Goal: Find specific page/section: Find specific page/section

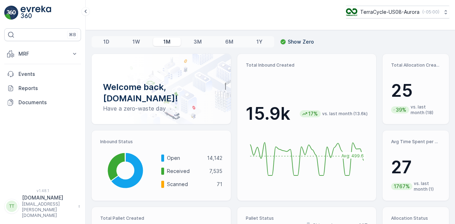
click at [106, 41] on p "1D" at bounding box center [106, 41] width 6 height 7
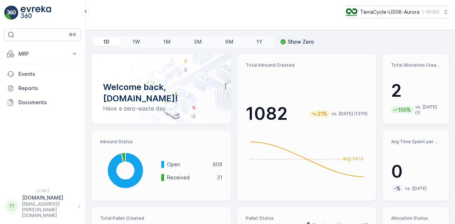
click at [134, 39] on p "1W" at bounding box center [135, 41] width 7 height 7
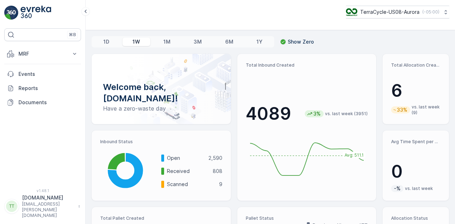
click at [288, 42] on p "Show Zero" at bounding box center [301, 41] width 26 height 7
click at [280, 38] on input "Show Zero" at bounding box center [280, 38] width 0 height 0
click at [288, 42] on p "Show Zero" at bounding box center [301, 41] width 26 height 7
click at [280, 38] on input "Show Zero" at bounding box center [280, 38] width 0 height 0
click at [288, 42] on p "Show Zero" at bounding box center [301, 41] width 26 height 7
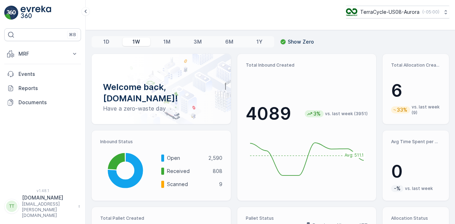
click at [280, 38] on input "Show Zero" at bounding box center [280, 38] width 0 height 0
click at [288, 42] on p "Show Zero" at bounding box center [301, 41] width 26 height 7
click at [280, 38] on input "Show Zero" at bounding box center [280, 38] width 0 height 0
click at [288, 42] on p "Show Zero" at bounding box center [301, 41] width 26 height 7
click at [280, 38] on input "Show Zero" at bounding box center [280, 38] width 0 height 0
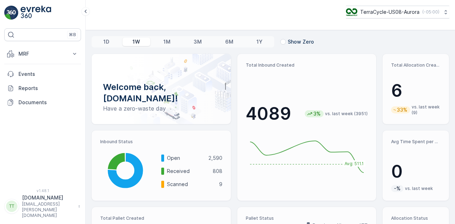
click at [288, 42] on p "Show Zero" at bounding box center [301, 41] width 26 height 7
click at [280, 38] on input "Show Zero" at bounding box center [280, 38] width 0 height 0
click at [288, 42] on p "Show Zero" at bounding box center [301, 41] width 26 height 7
click at [280, 38] on input "Show Zero" at bounding box center [280, 38] width 0 height 0
click at [110, 44] on div "1D" at bounding box center [106, 42] width 27 height 9
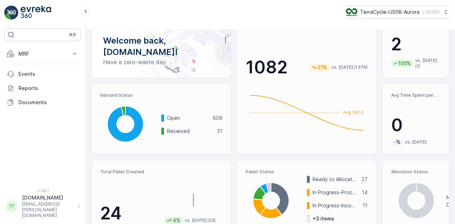
scroll to position [59, 0]
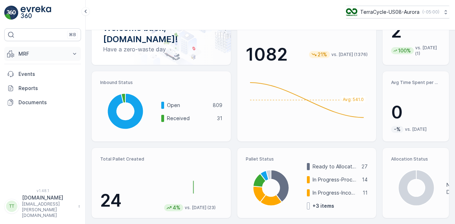
click at [40, 59] on button "MRF" at bounding box center [42, 54] width 77 height 14
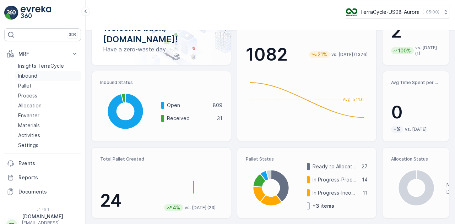
click at [34, 74] on p "Inbound" at bounding box center [27, 75] width 19 height 7
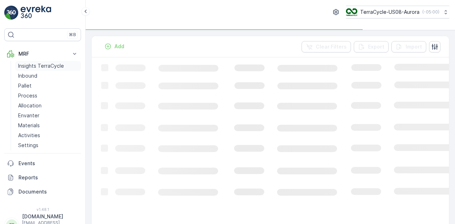
click at [44, 66] on p "Insights TerraCycle" at bounding box center [41, 66] width 46 height 7
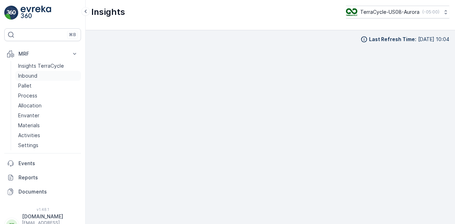
click at [32, 80] on link "Inbound" at bounding box center [48, 76] width 66 height 10
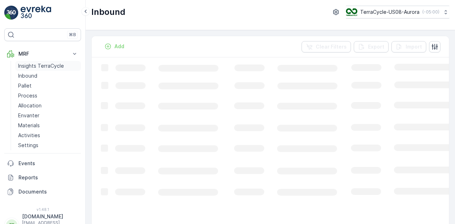
click at [37, 65] on p "Insights TerraCycle" at bounding box center [41, 66] width 46 height 7
